Goal: Transaction & Acquisition: Purchase product/service

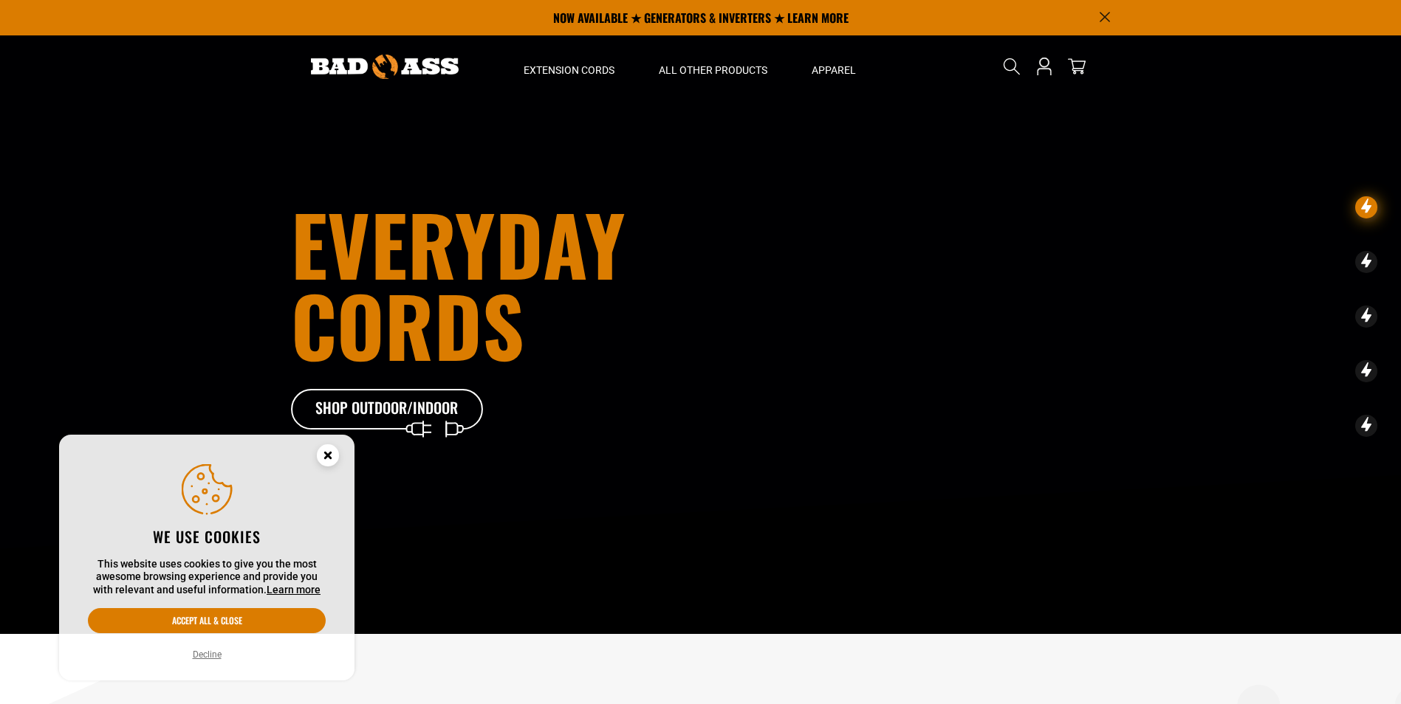
click at [326, 454] on icon "Cookie Consent" at bounding box center [327, 455] width 5 height 5
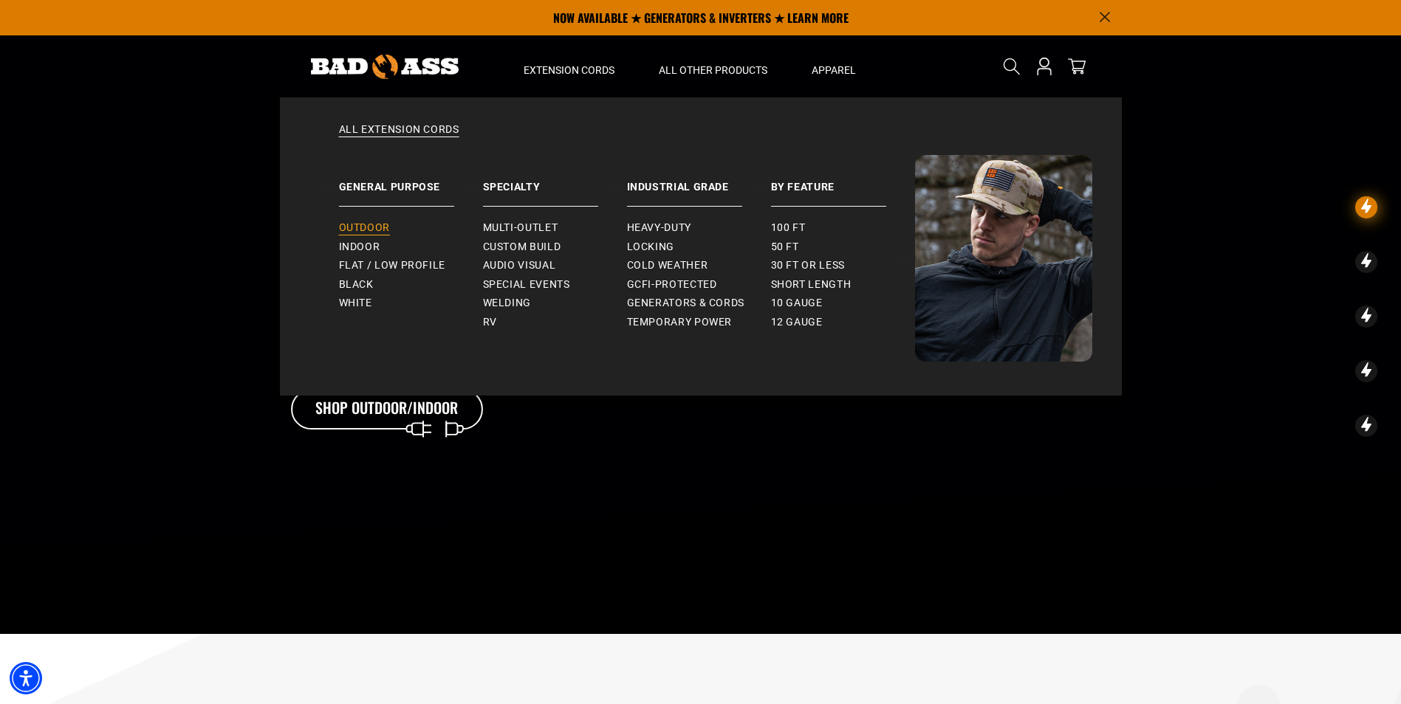
click at [385, 225] on span "Outdoor" at bounding box center [364, 228] width 51 height 13
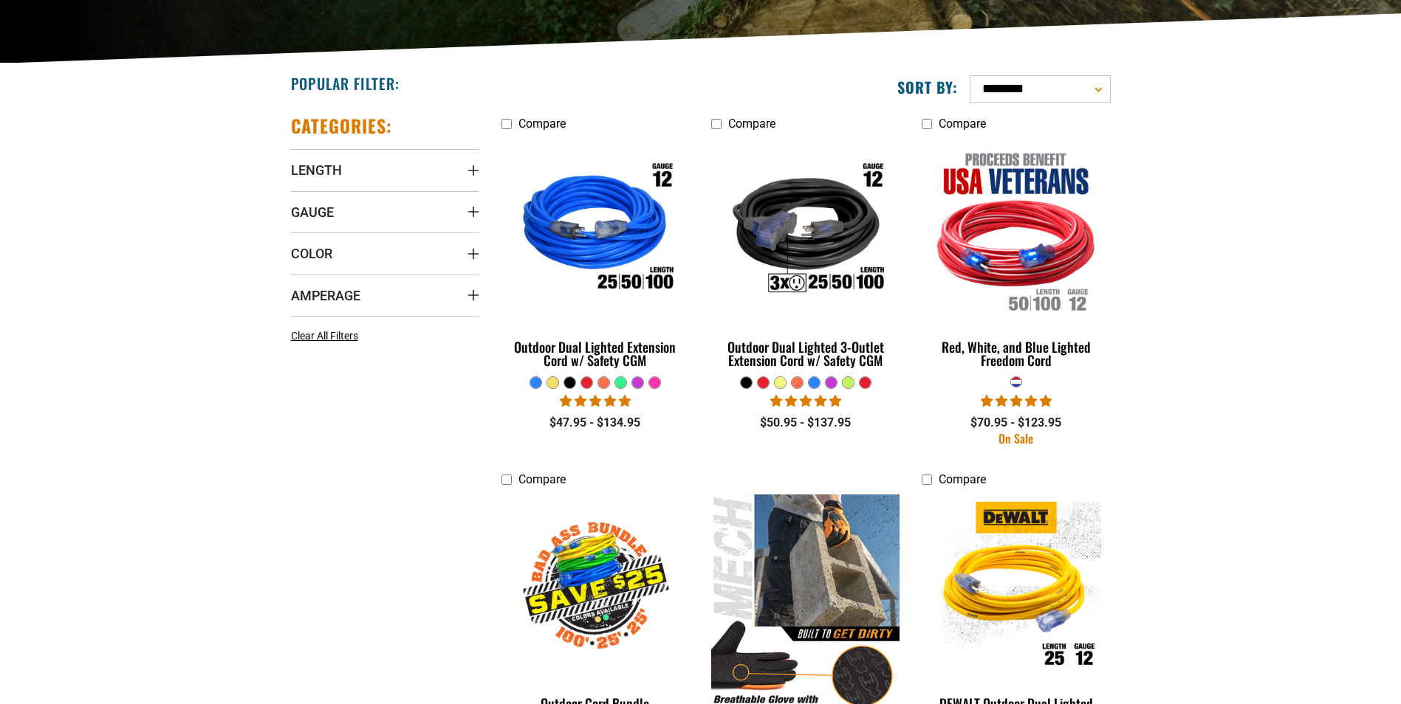
scroll to position [369, 0]
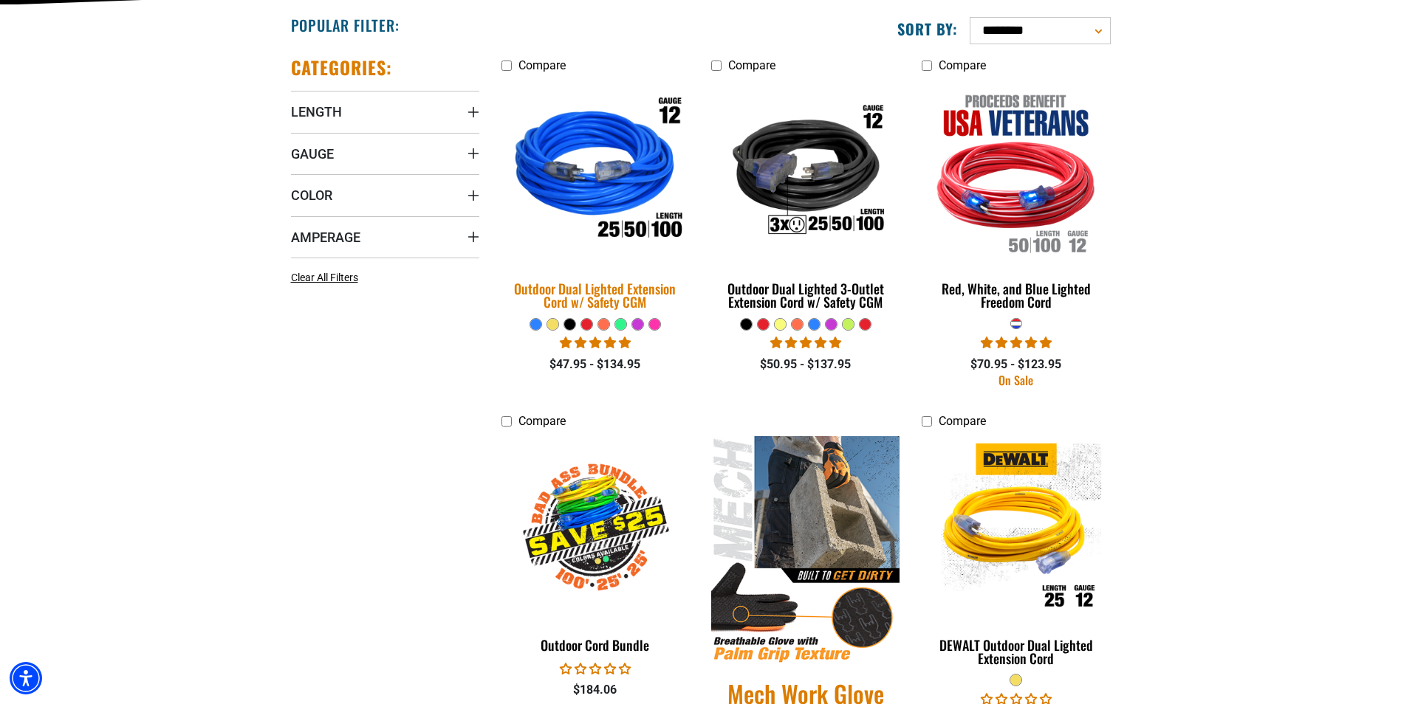
click at [618, 287] on div "Outdoor Dual Lighted Extension Cord w/ Safety CGM" at bounding box center [595, 295] width 188 height 27
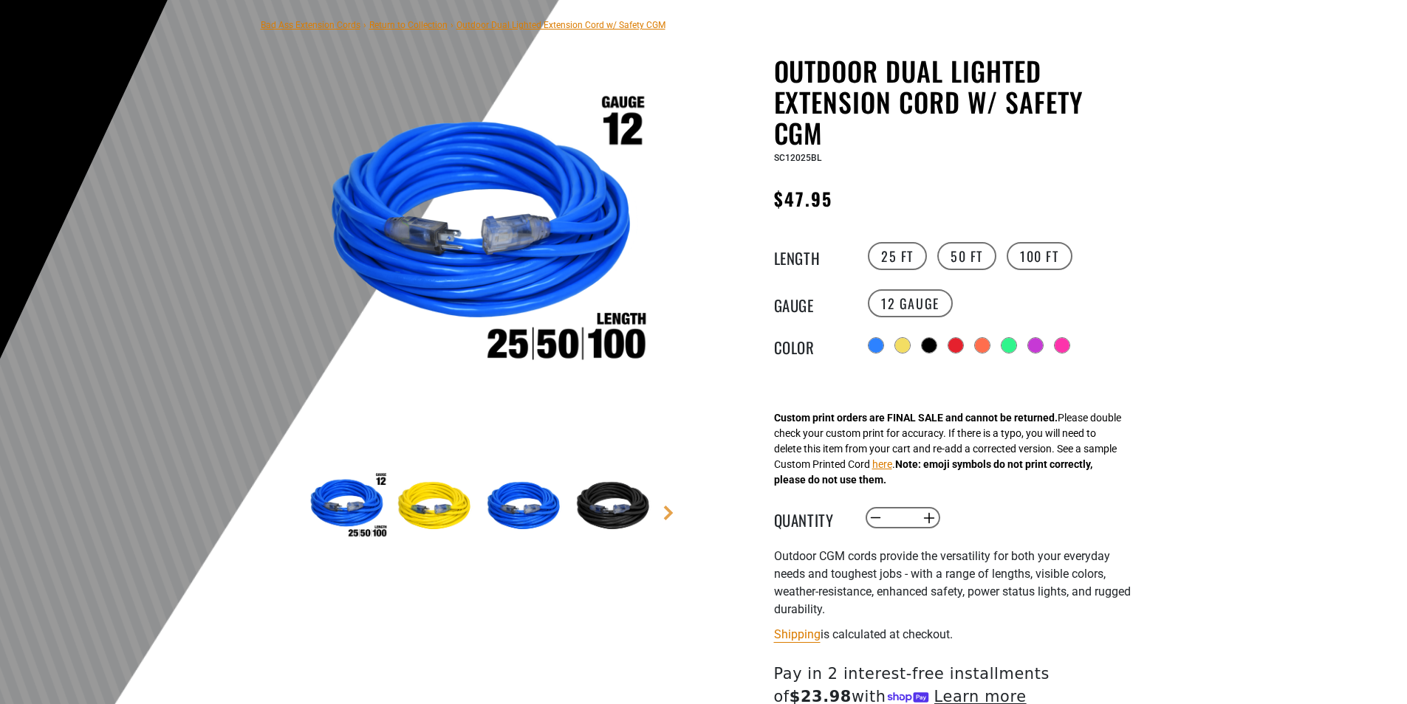
scroll to position [148, 0]
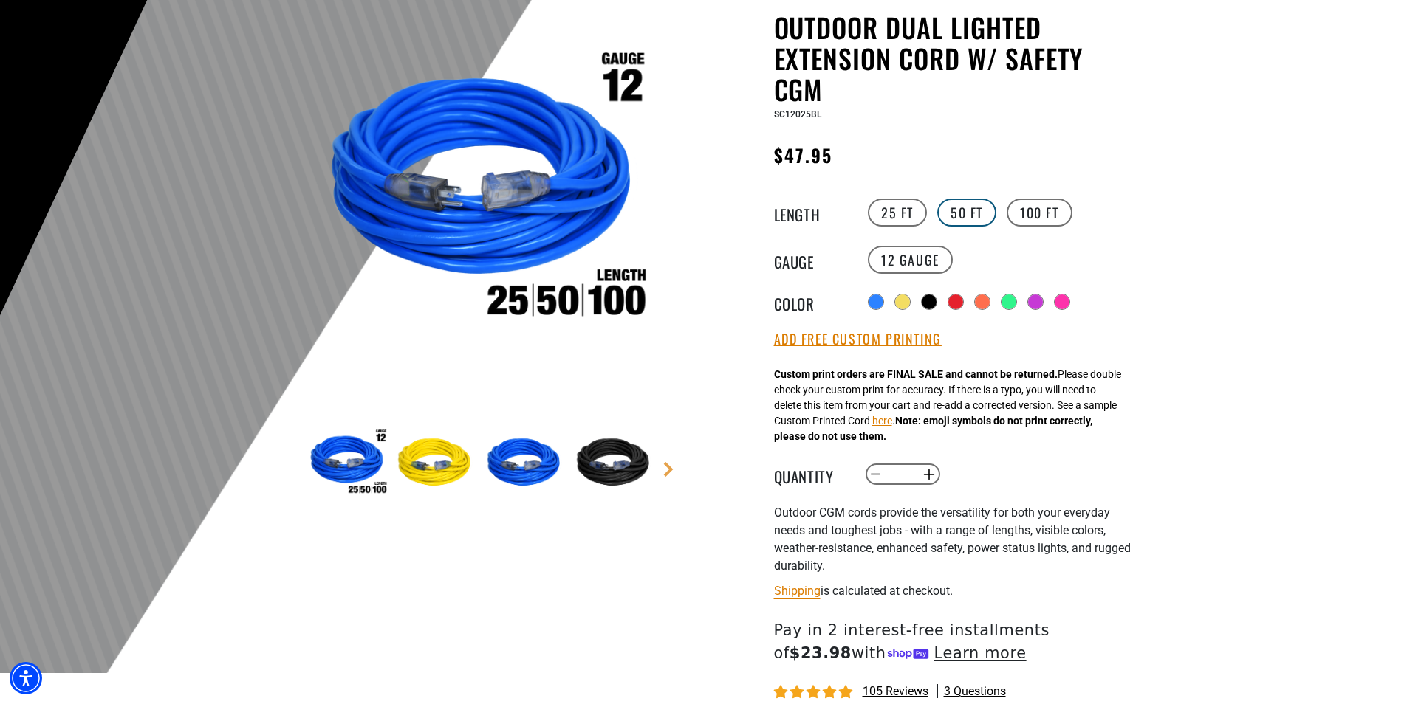
click at [970, 222] on label "50 FT" at bounding box center [966, 213] width 59 height 28
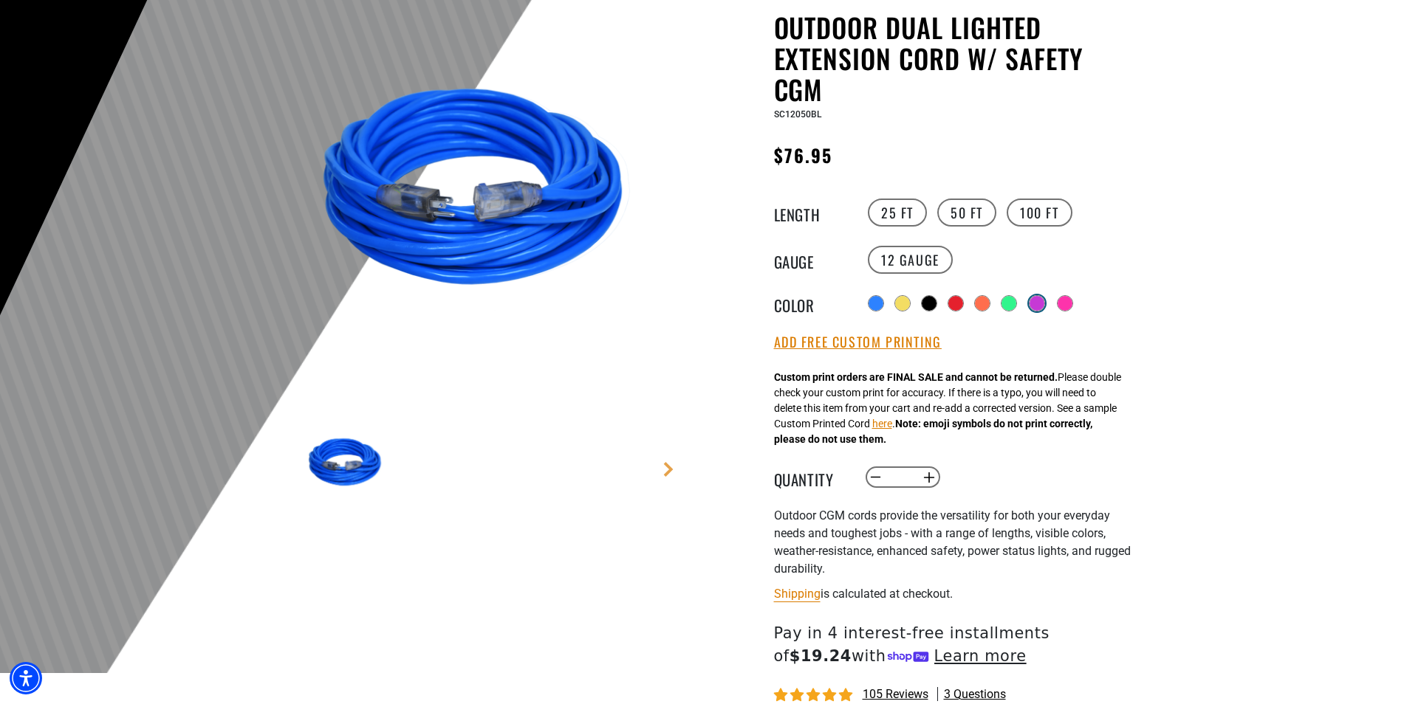
click at [1040, 305] on div at bounding box center [1036, 303] width 15 height 15
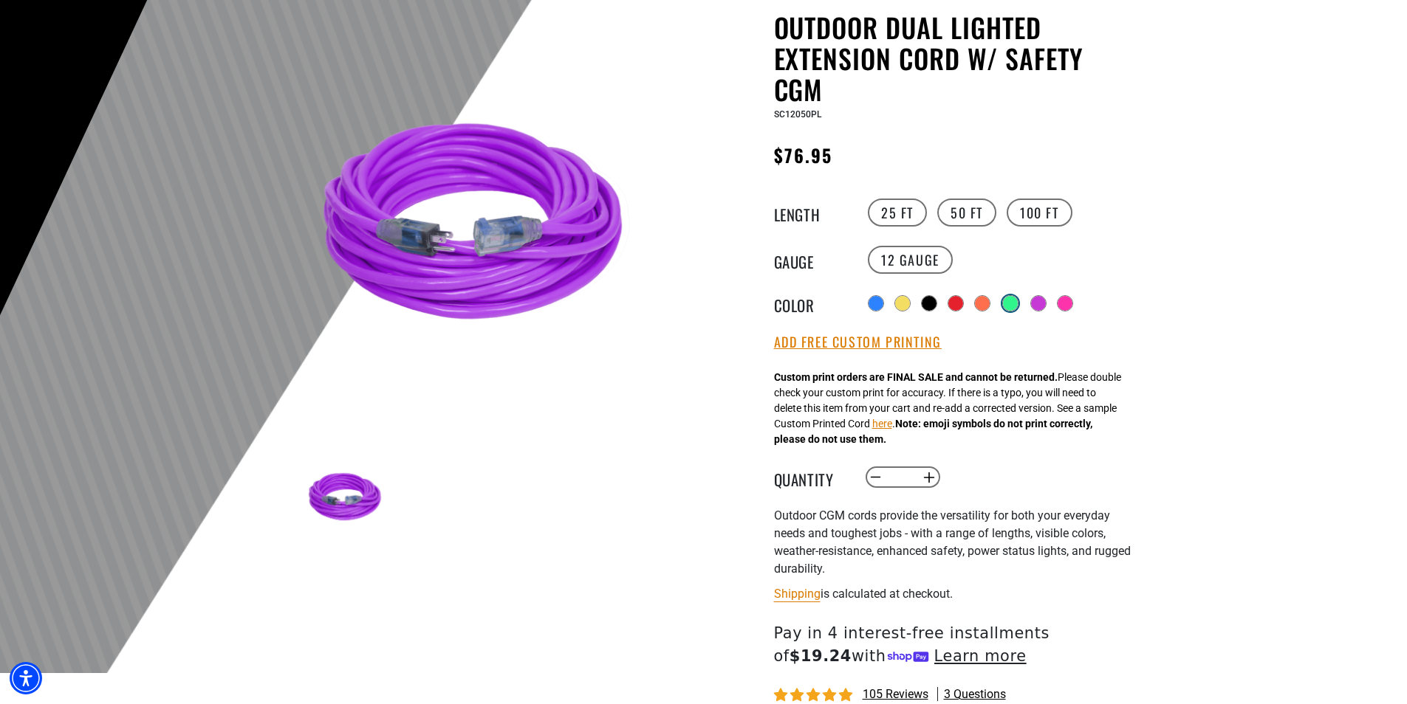
click at [1009, 303] on div at bounding box center [1010, 303] width 15 height 15
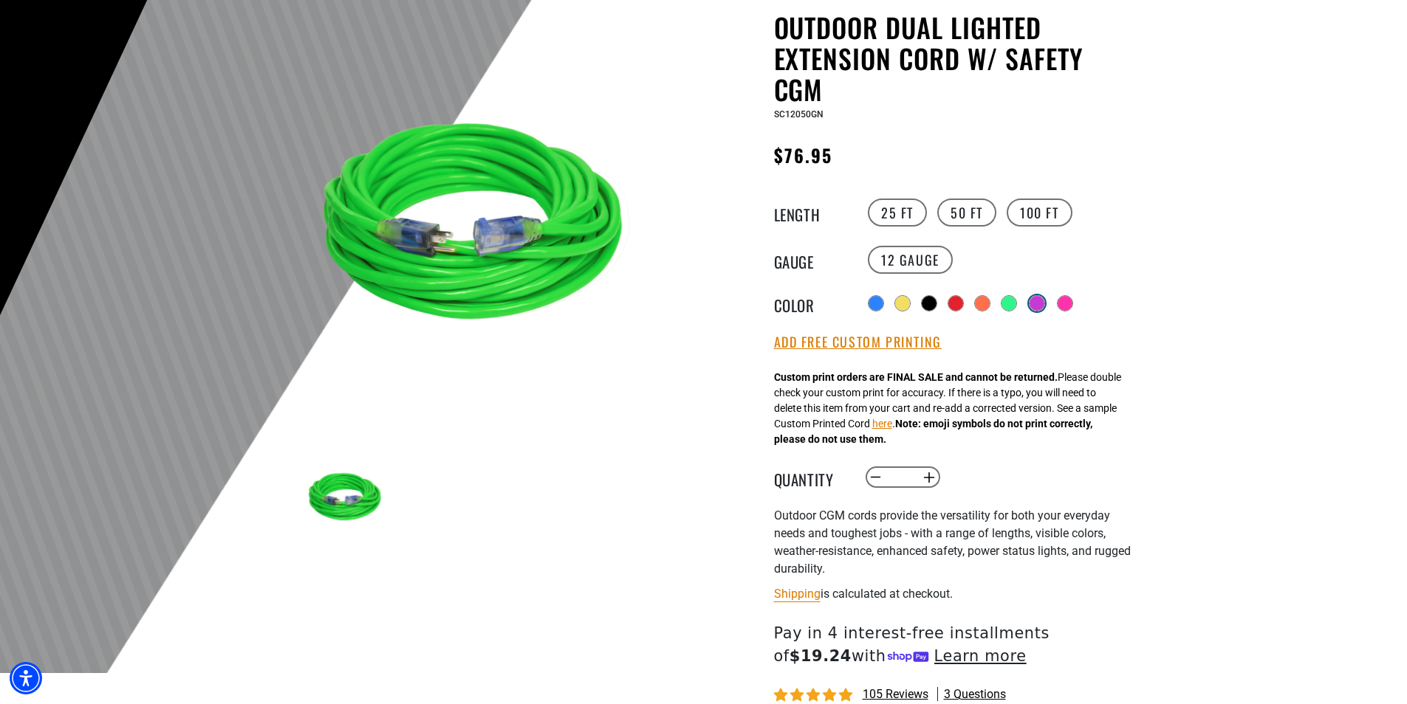
click at [1034, 302] on label "Radio button" at bounding box center [1036, 303] width 19 height 19
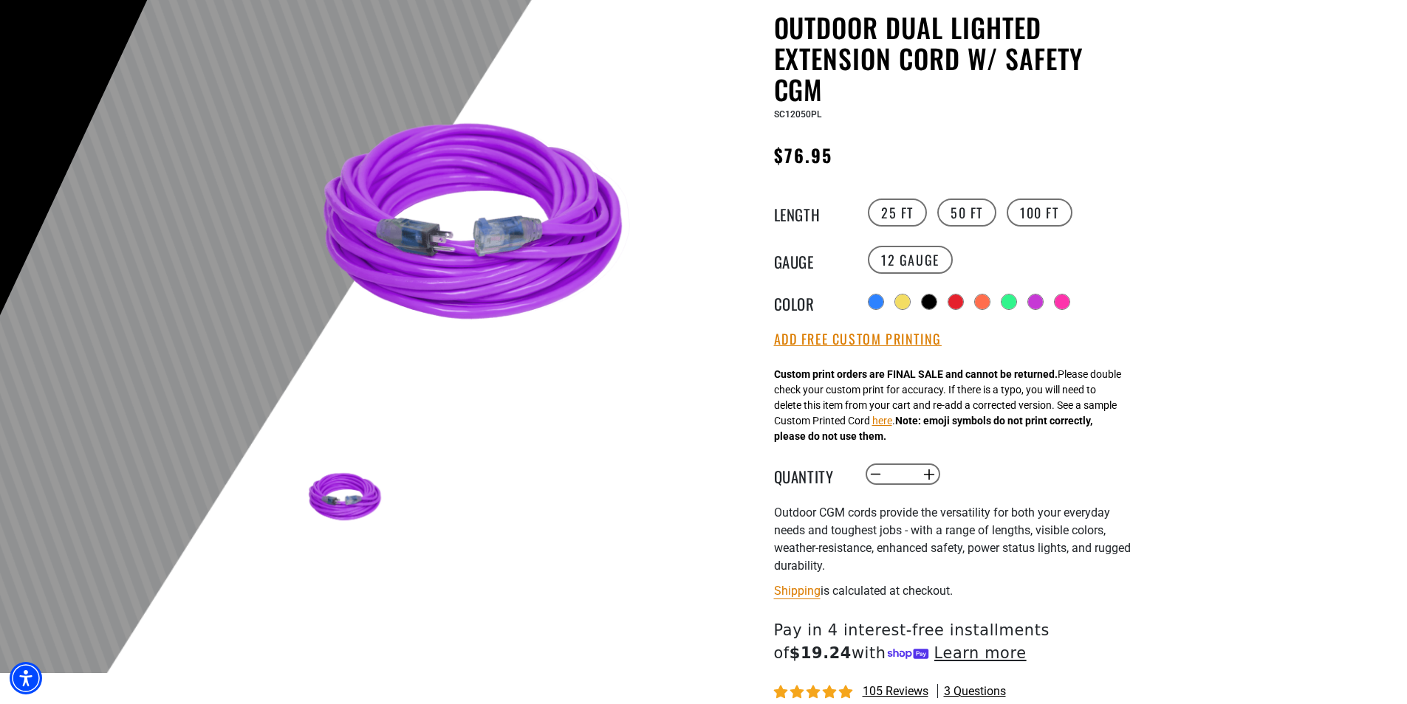
click at [1060, 304] on div at bounding box center [1062, 302] width 16 height 16
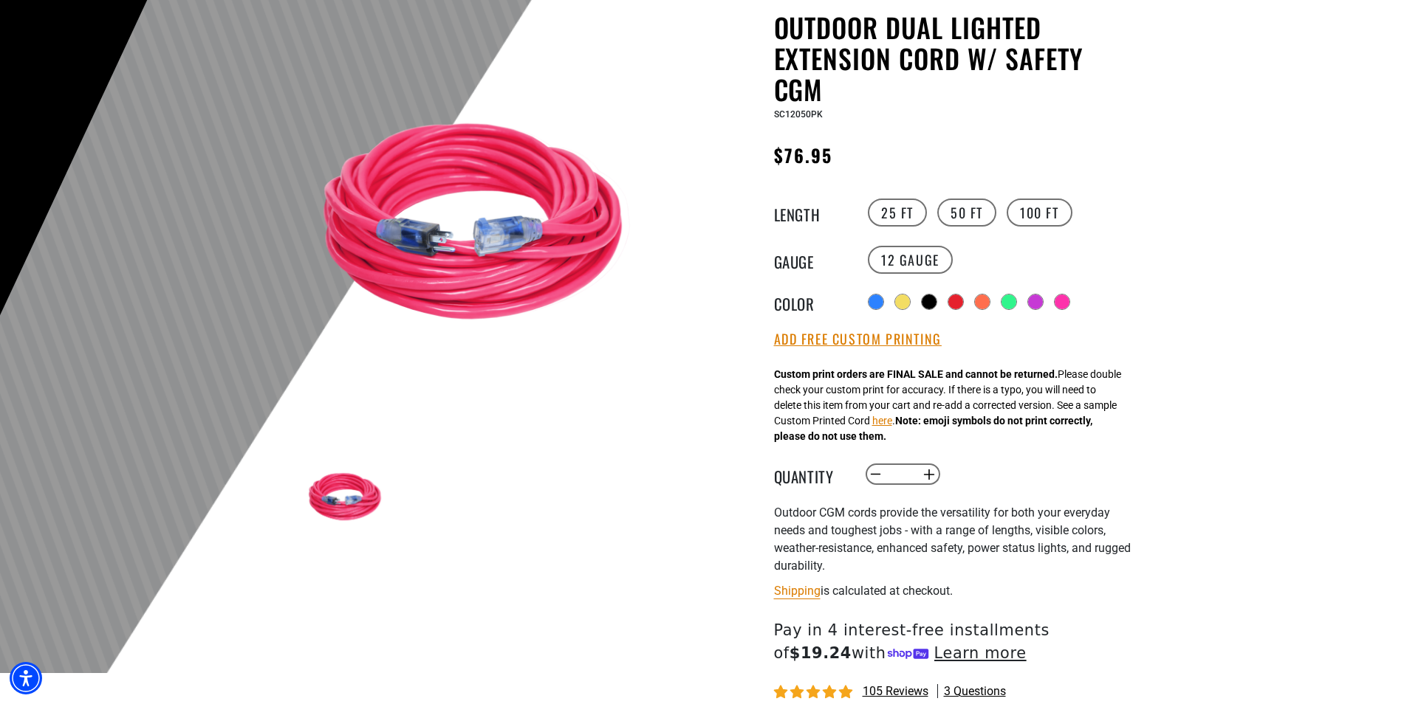
click at [1001, 303] on div "Radio button Radio button Radio button Radio button Radio button Radio button" at bounding box center [1000, 302] width 272 height 24
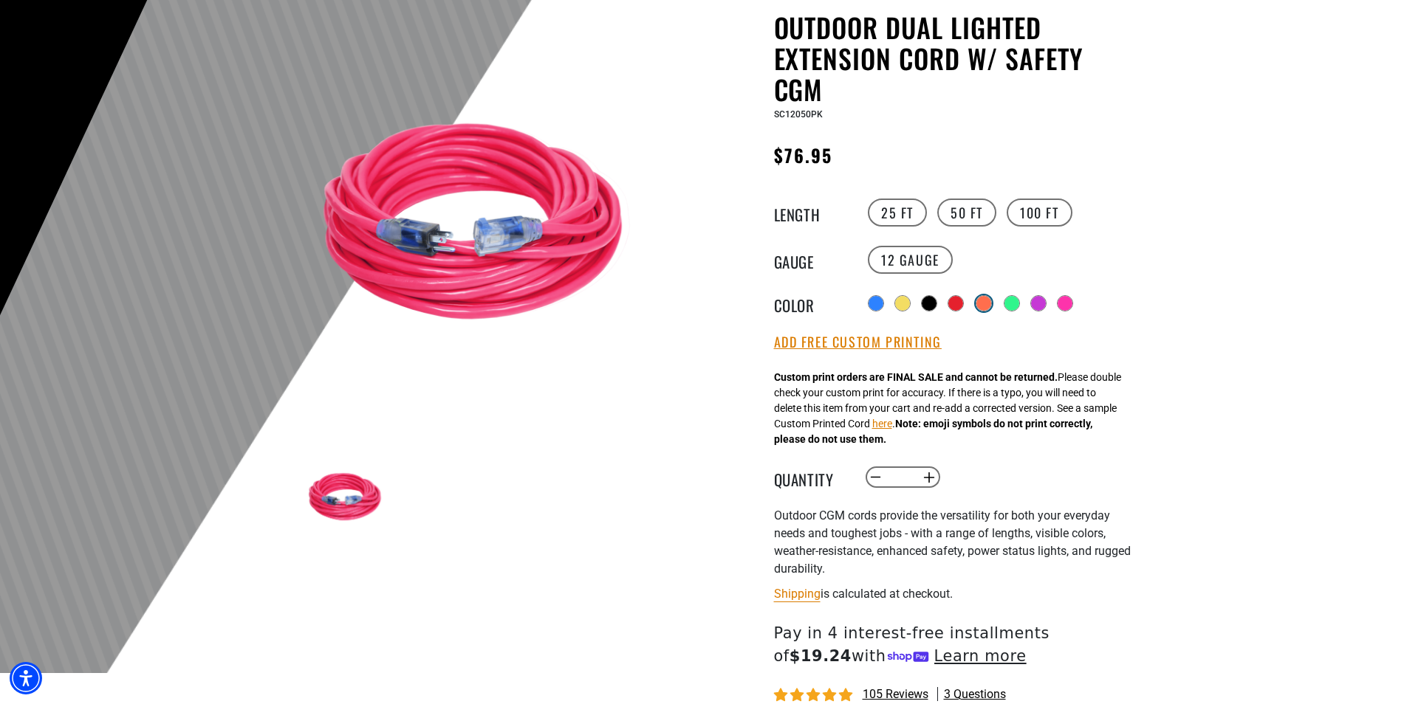
click at [981, 303] on div at bounding box center [983, 303] width 15 height 15
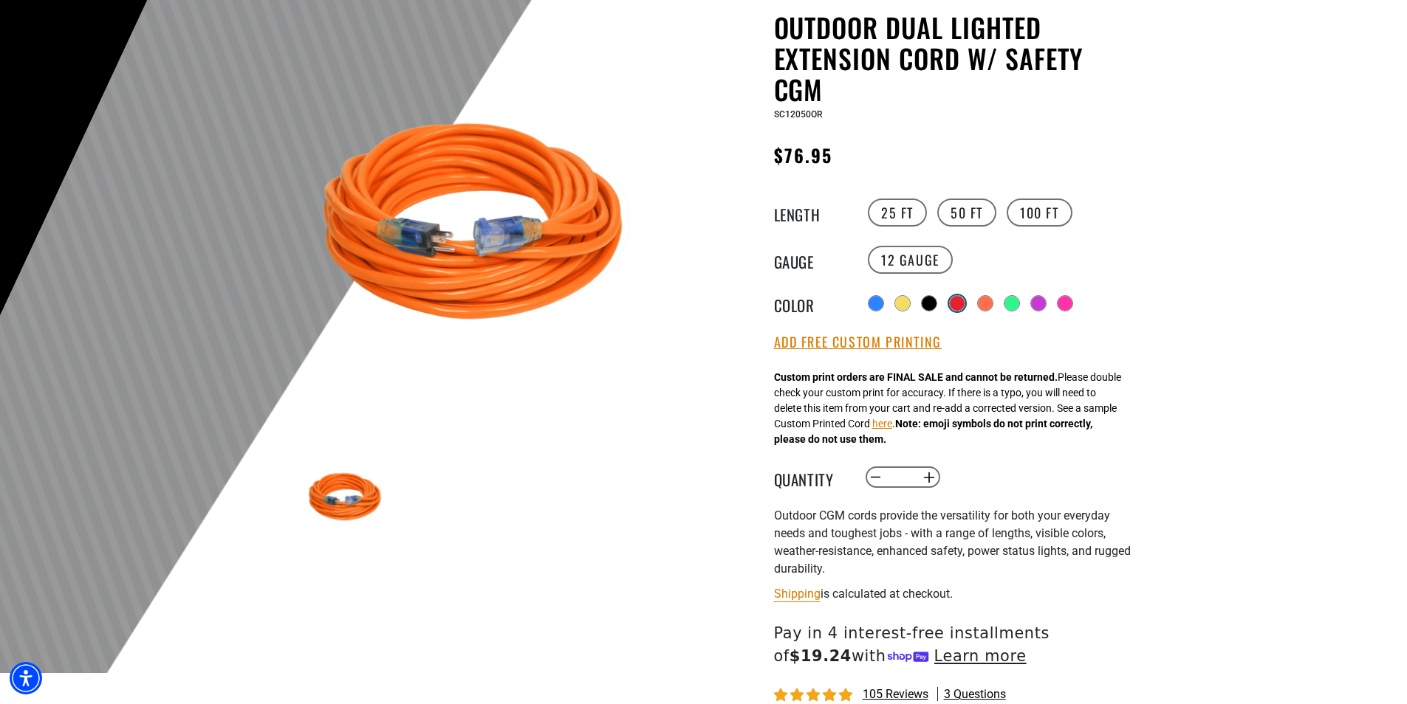
click at [960, 304] on div at bounding box center [957, 303] width 15 height 15
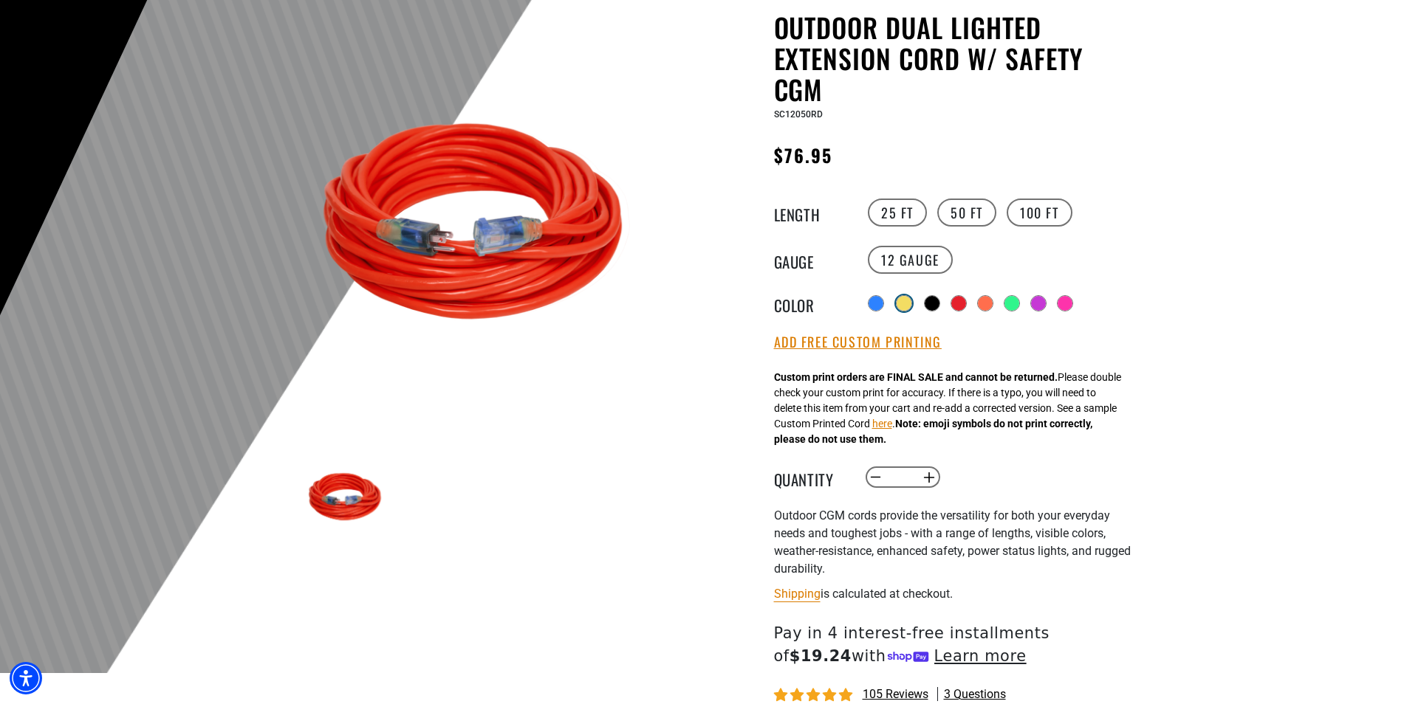
click at [900, 296] on div at bounding box center [903, 303] width 15 height 15
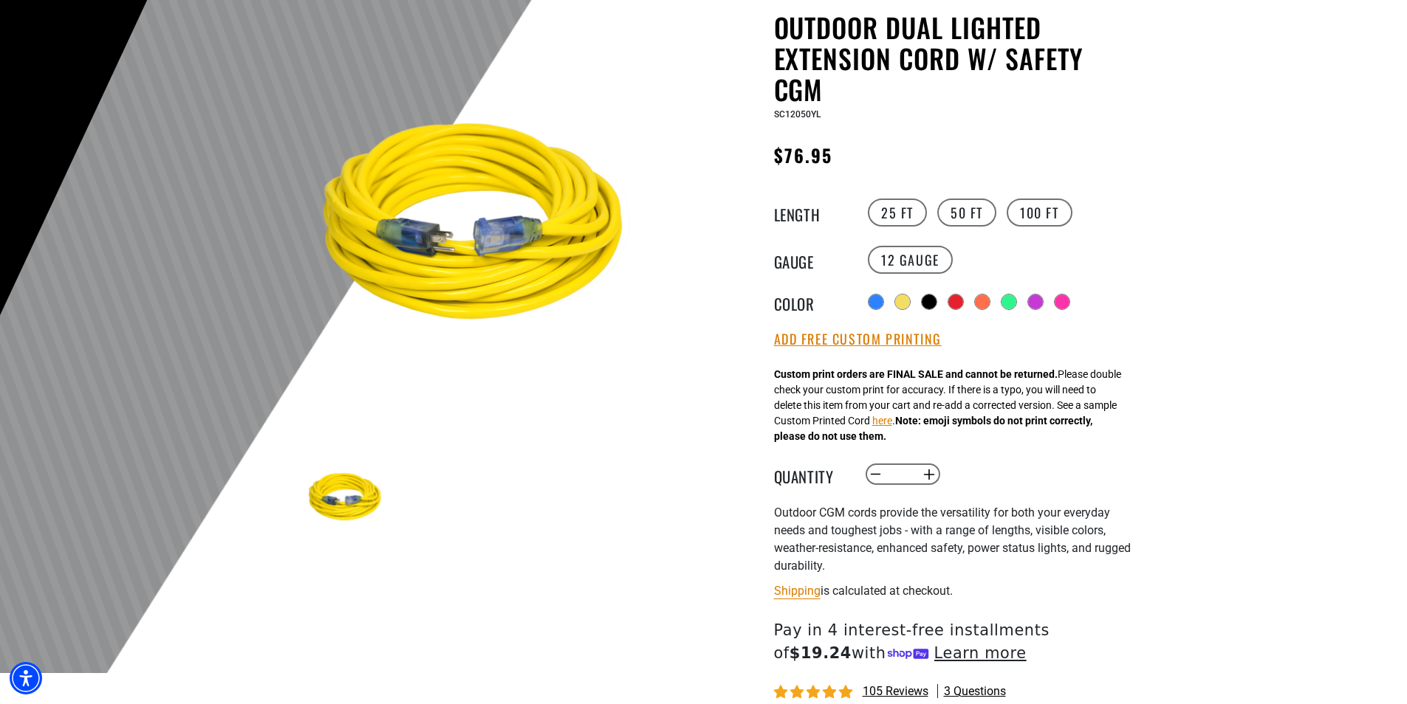
click at [849, 295] on div "Color" at bounding box center [819, 302] width 91 height 24
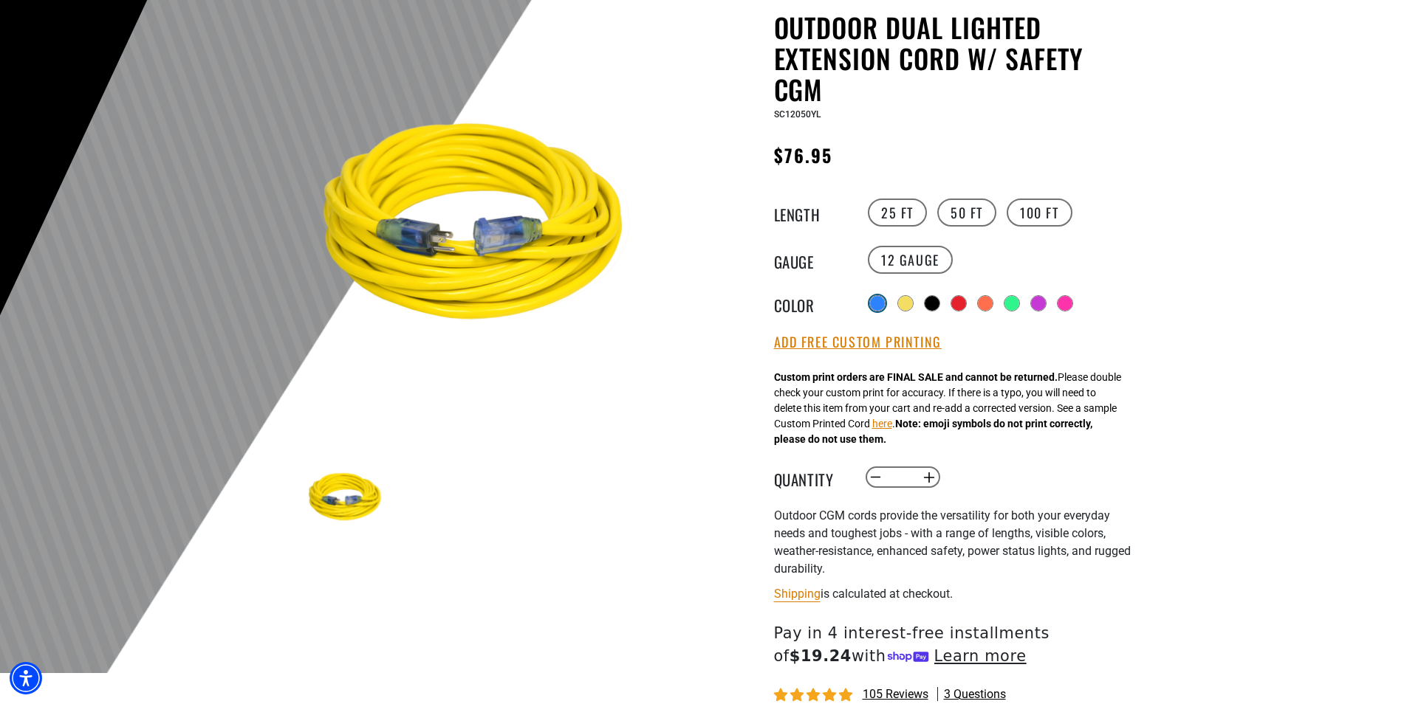
click at [874, 301] on div at bounding box center [877, 303] width 15 height 15
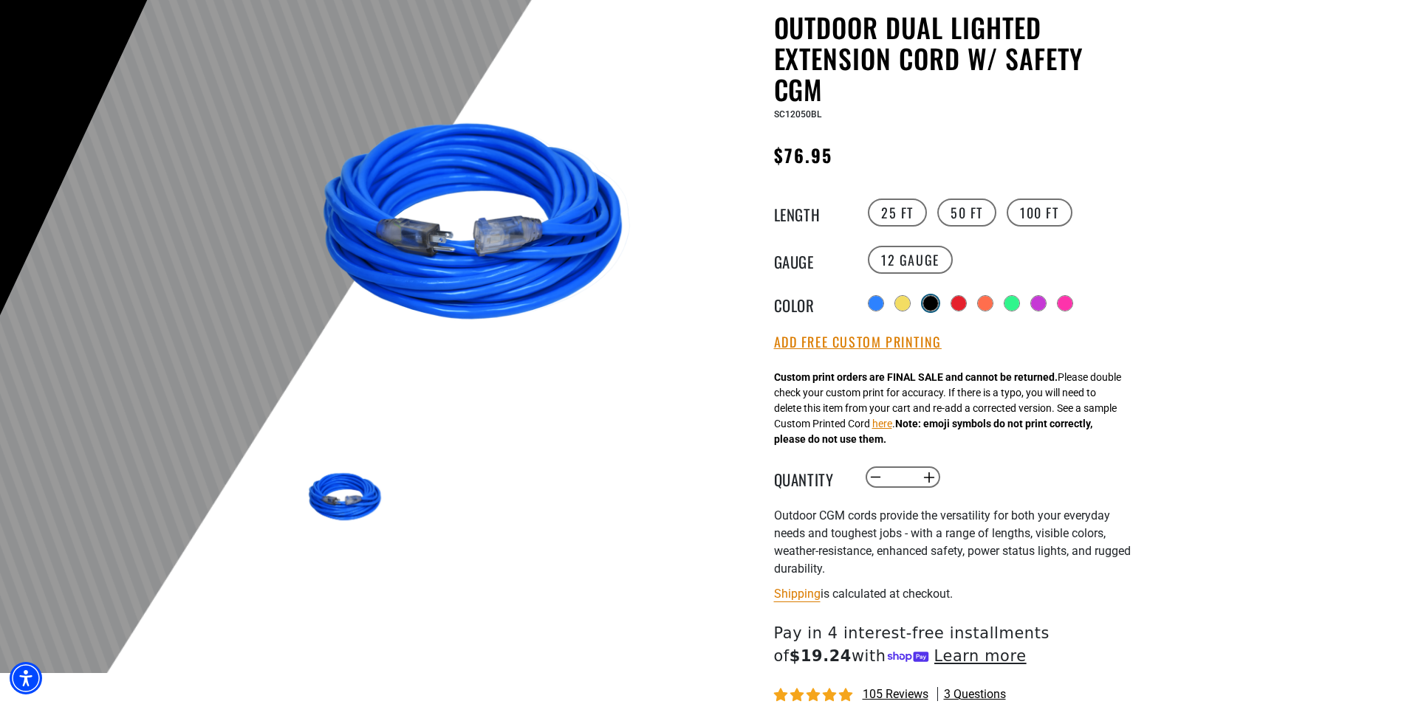
click at [937, 298] on div at bounding box center [930, 303] width 15 height 15
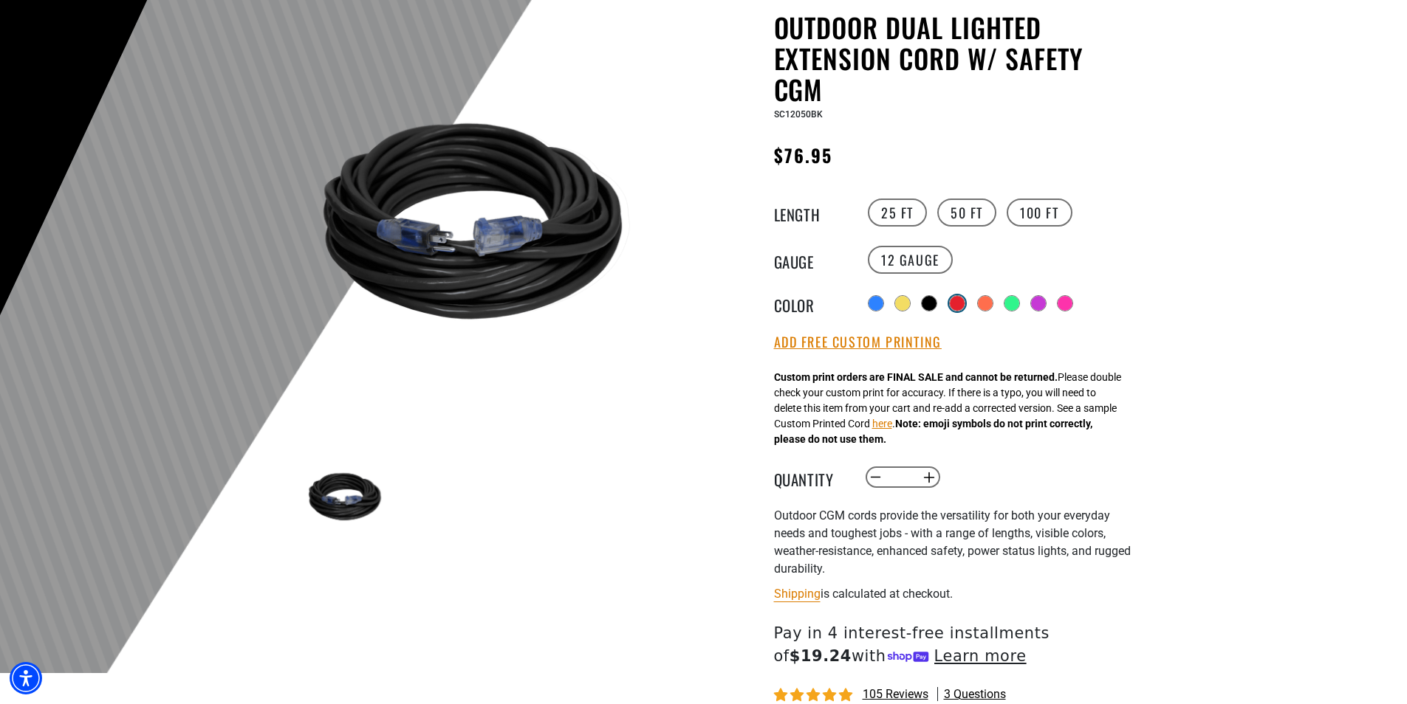
click at [956, 299] on div at bounding box center [957, 303] width 15 height 15
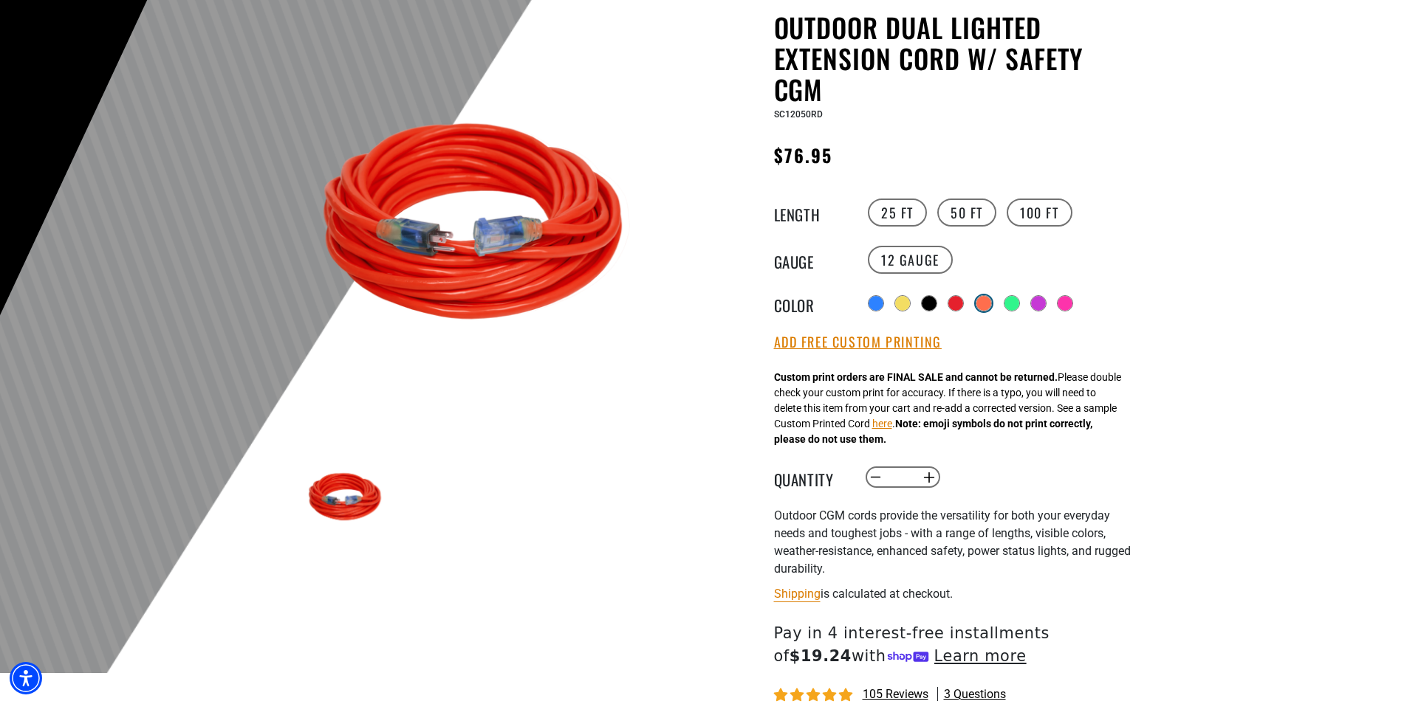
click at [989, 305] on div at bounding box center [983, 303] width 15 height 15
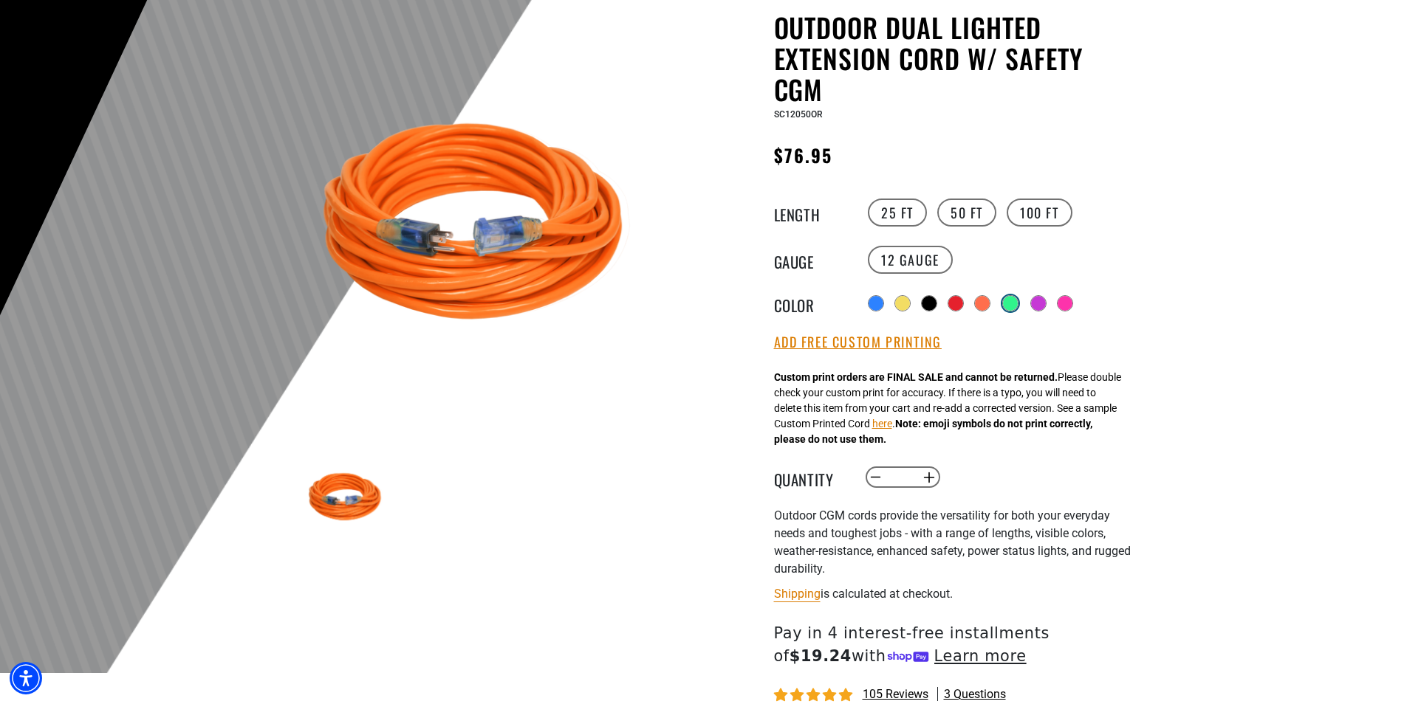
click at [1014, 306] on div at bounding box center [1010, 303] width 15 height 15
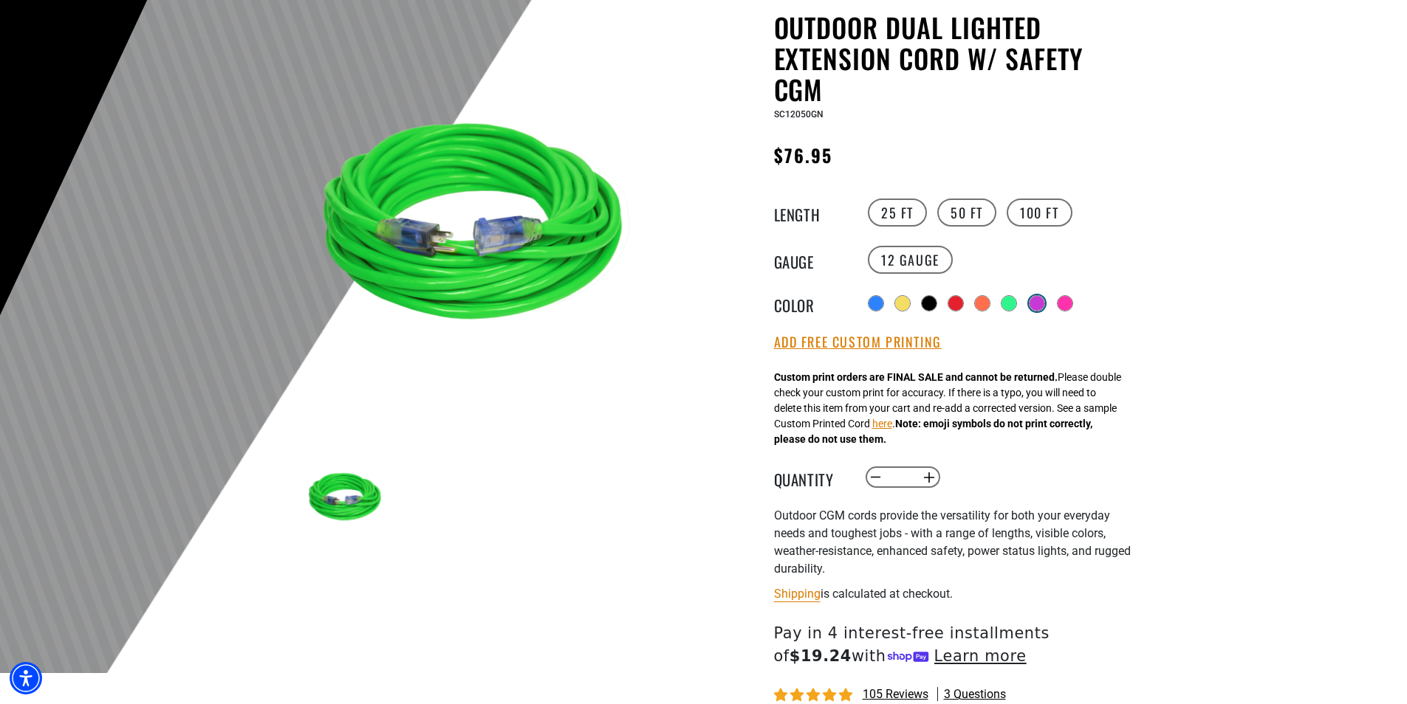
click at [1042, 303] on div at bounding box center [1036, 303] width 15 height 15
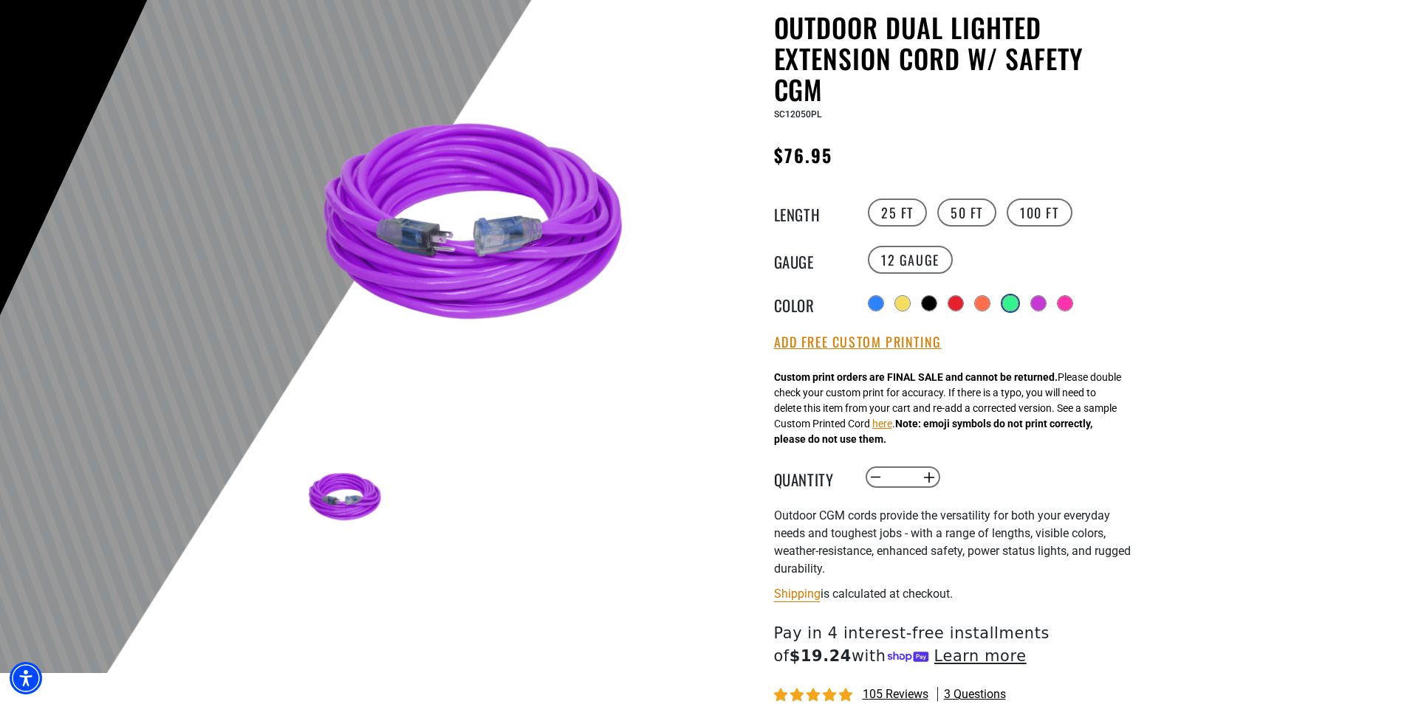
click at [1014, 300] on div at bounding box center [1010, 303] width 15 height 15
